Goal: Task Accomplishment & Management: Complete application form

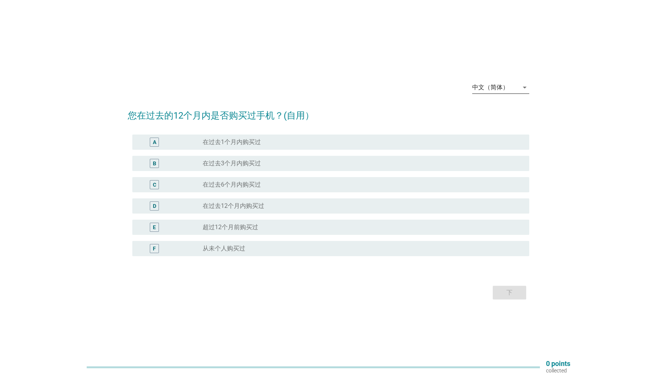
click at [491, 85] on div "中文（简体）" at bounding box center [490, 87] width 36 height 7
click at [491, 93] on div "English" at bounding box center [500, 93] width 45 height 9
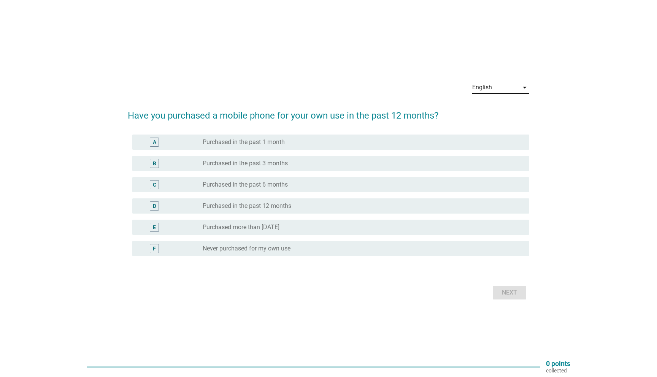
click at [256, 228] on label "Purchased more than [DATE]" at bounding box center [241, 227] width 77 height 8
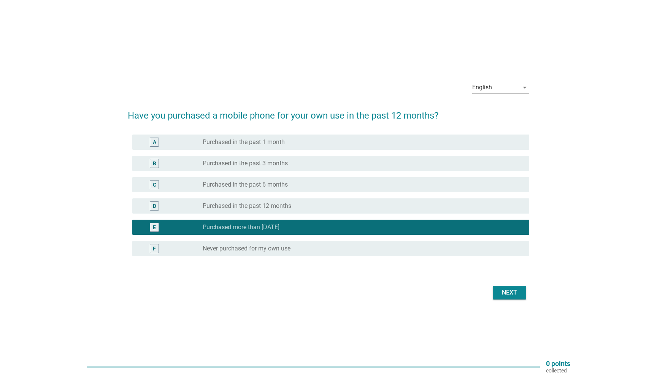
click at [511, 292] on div "Next" at bounding box center [508, 292] width 21 height 9
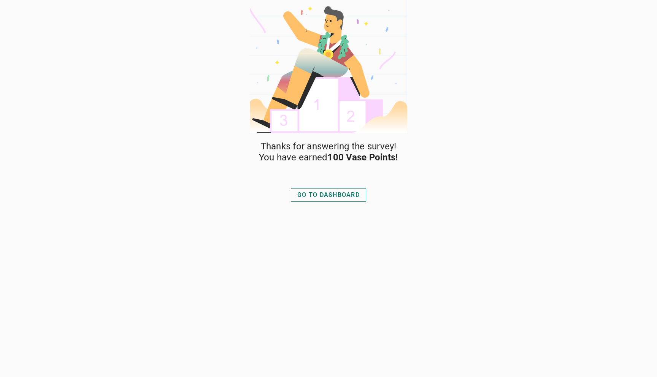
click at [340, 196] on div "GO TO DASHBOARD" at bounding box center [328, 194] width 62 height 9
